Goal: Navigation & Orientation: Understand site structure

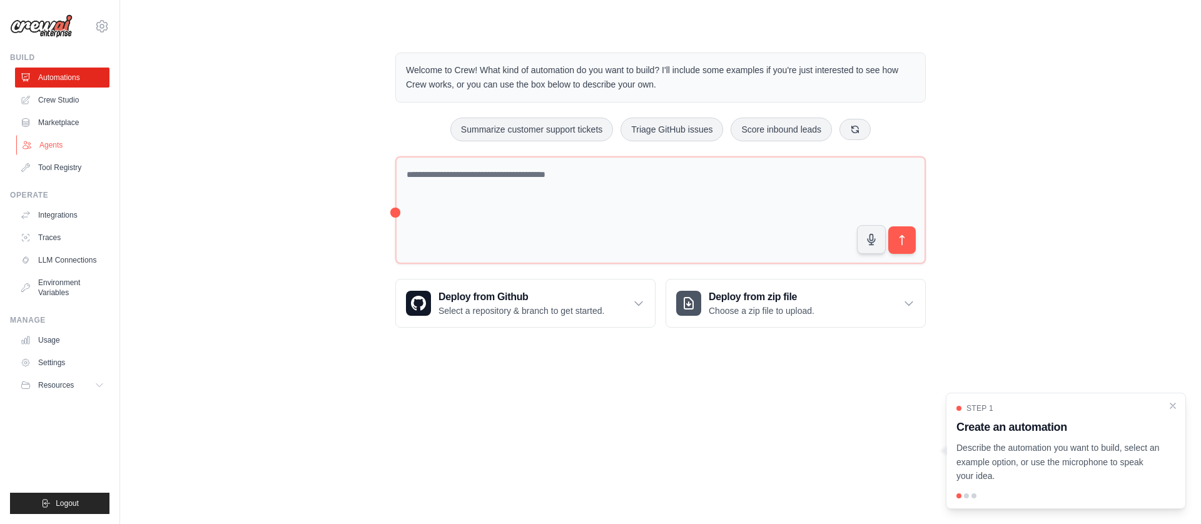
click at [53, 144] on link "Agents" at bounding box center [63, 145] width 94 height 20
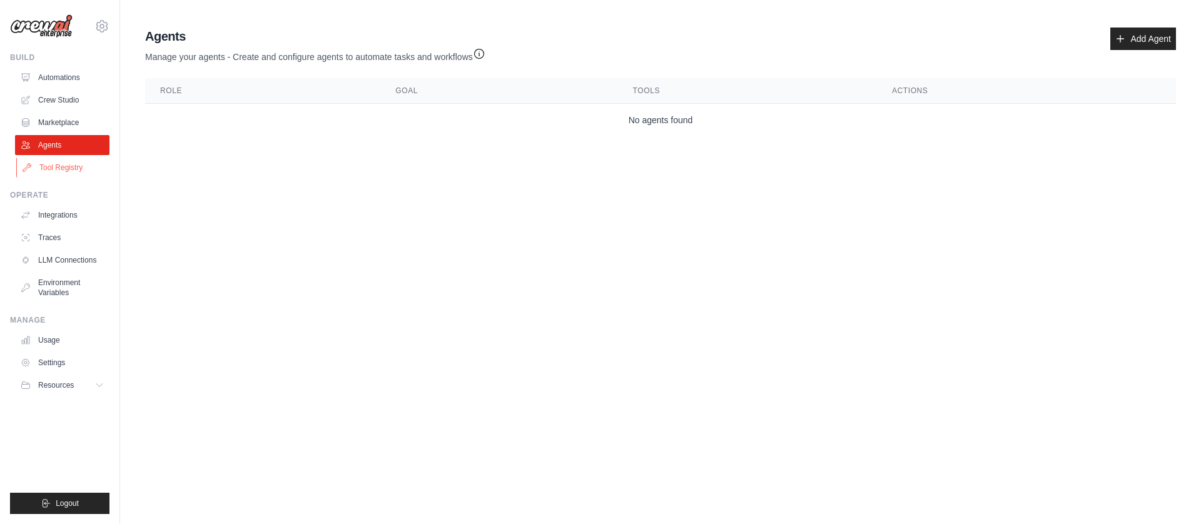
click at [52, 168] on link "Tool Registry" at bounding box center [63, 168] width 94 height 20
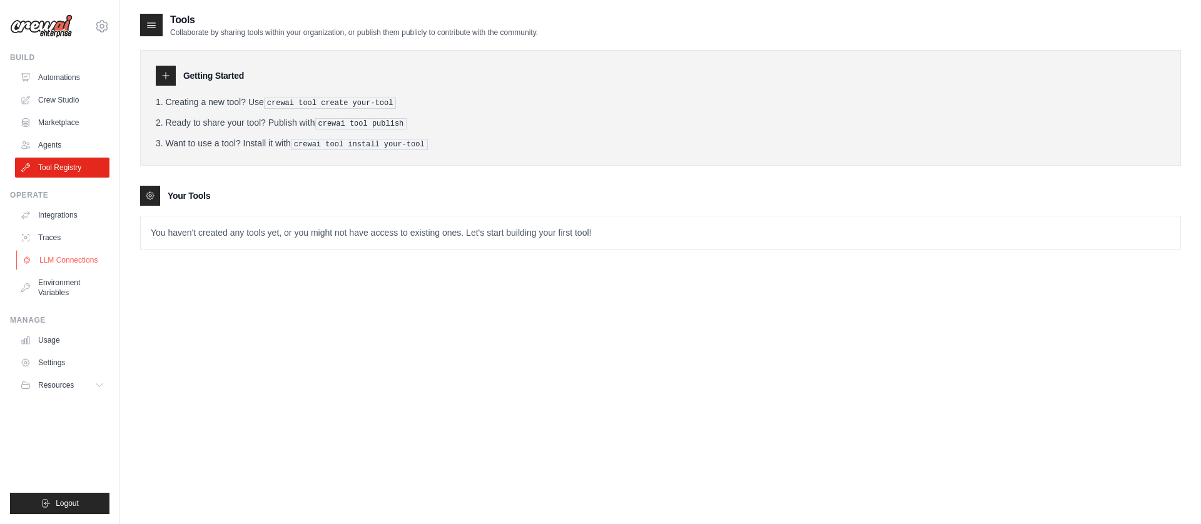
click at [49, 262] on link "LLM Connections" at bounding box center [63, 260] width 94 height 20
click at [46, 295] on link "Environment Variables" at bounding box center [63, 288] width 94 height 30
click at [47, 290] on link "Environment Variables" at bounding box center [63, 288] width 94 height 30
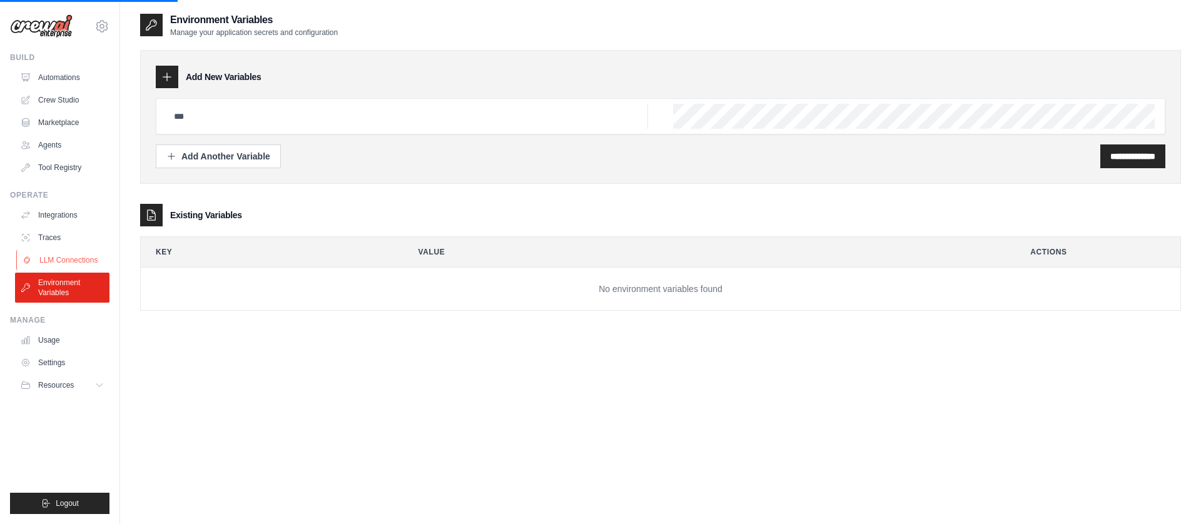
click at [54, 261] on link "LLM Connections" at bounding box center [63, 260] width 94 height 20
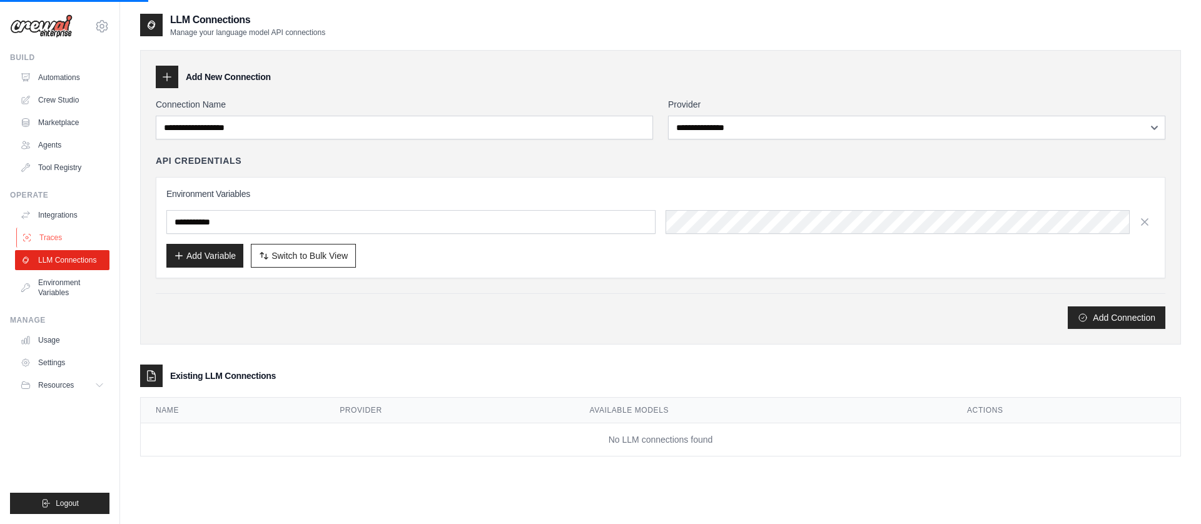
click at [51, 236] on link "Traces" at bounding box center [63, 238] width 94 height 20
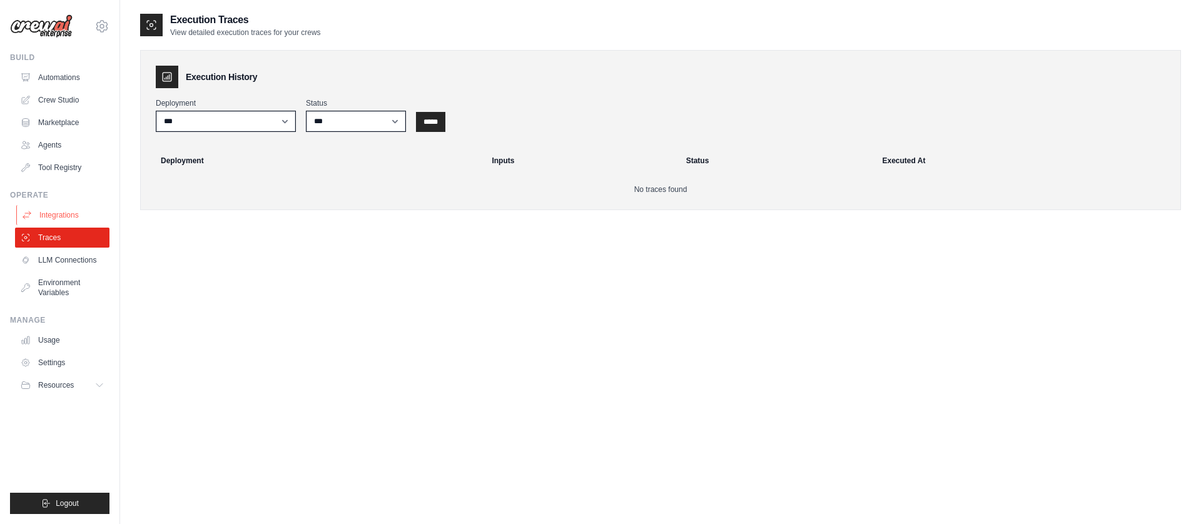
click at [54, 218] on link "Integrations" at bounding box center [63, 215] width 94 height 20
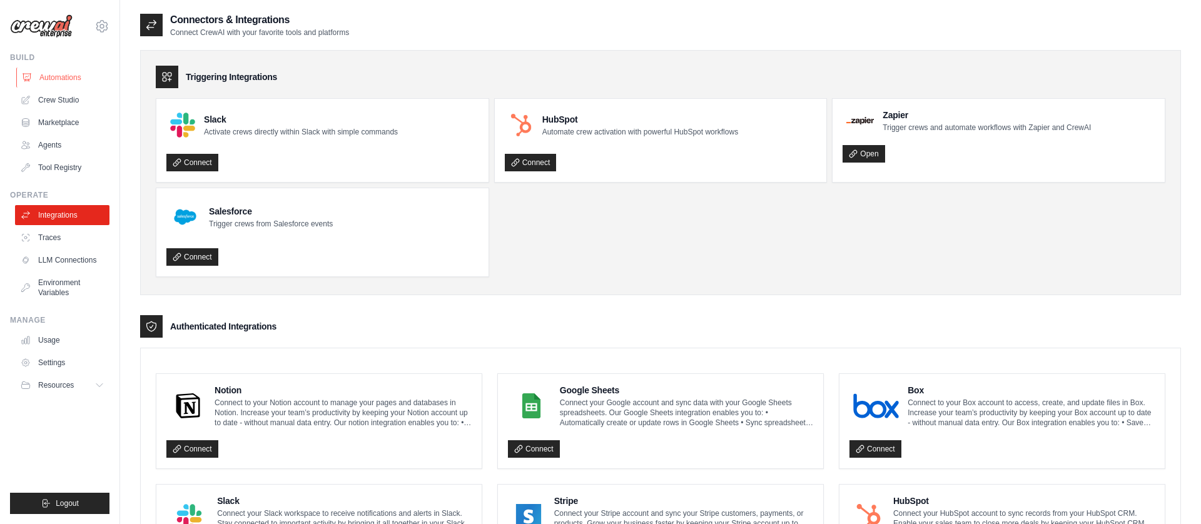
click at [67, 68] on link "Automations" at bounding box center [63, 78] width 94 height 20
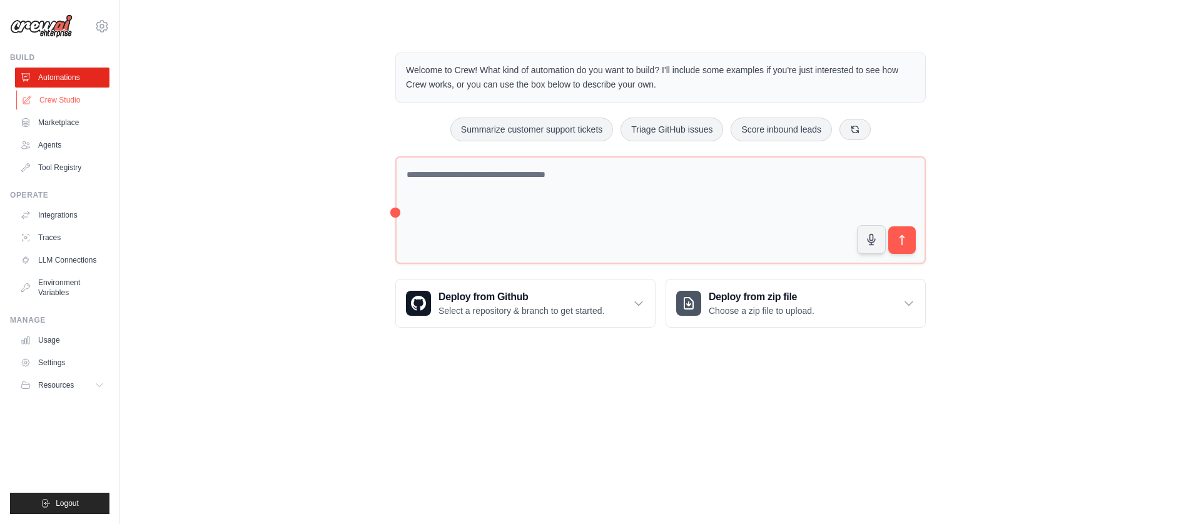
click at [63, 98] on link "Crew Studio" at bounding box center [63, 100] width 94 height 20
